Goal: Navigation & Orientation: Go to known website

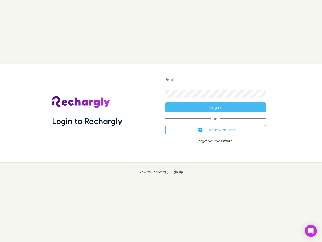
click at [161, 121] on div "Login to Rechargly" at bounding box center [104, 113] width 113 height 98
click at [216, 80] on input "Email" at bounding box center [215, 80] width 101 height 8
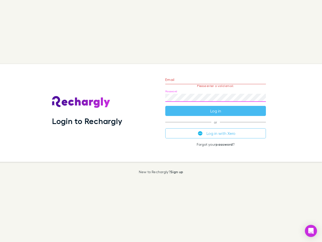
click at [216, 107] on form "Email Please enter a valid email. Password Log in" at bounding box center [215, 94] width 101 height 44
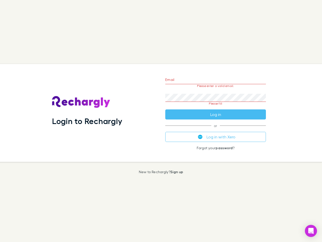
click at [216, 130] on div "Email Please enter a valid email. Password Please fill Log in or Log in with Xe…" at bounding box center [215, 113] width 109 height 98
click at [311, 230] on icon "Open Intercom Messenger" at bounding box center [310, 230] width 5 height 6
